Goal: Task Accomplishment & Management: Use online tool/utility

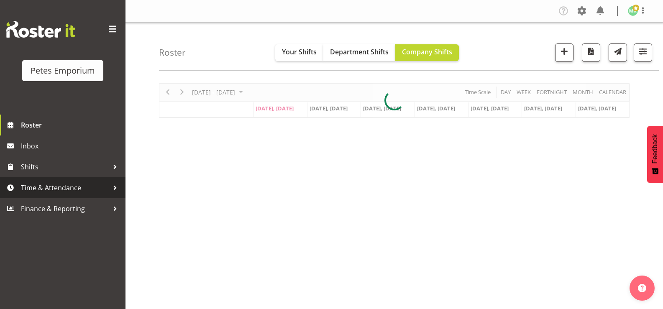
click at [73, 186] on span "Time & Attendance" at bounding box center [65, 188] width 88 height 13
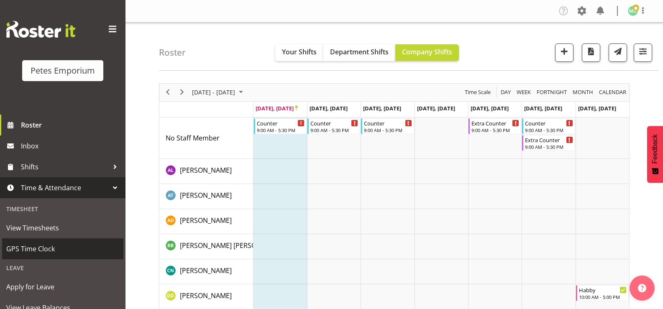
click at [26, 253] on span "GPS Time Clock" at bounding box center [62, 249] width 113 height 13
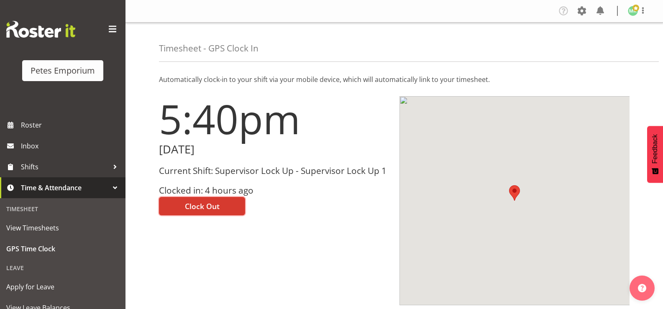
click at [209, 213] on button "Clock Out" at bounding box center [202, 206] width 86 height 18
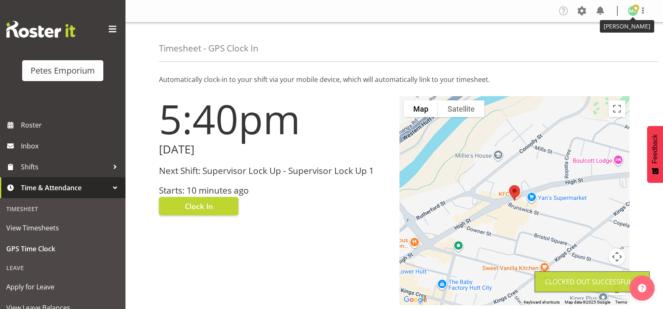
click at [635, 13] on img at bounding box center [633, 11] width 10 height 10
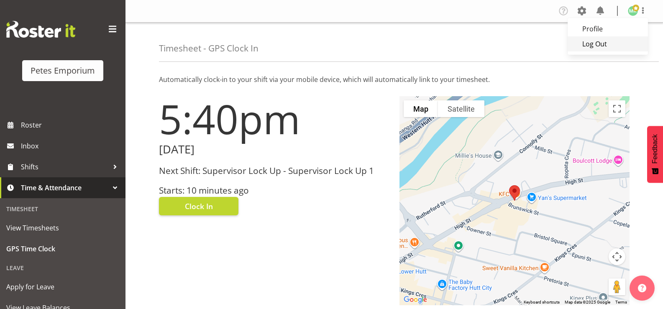
click at [602, 45] on link "Log Out" at bounding box center [608, 43] width 80 height 15
